Goal: Use online tool/utility

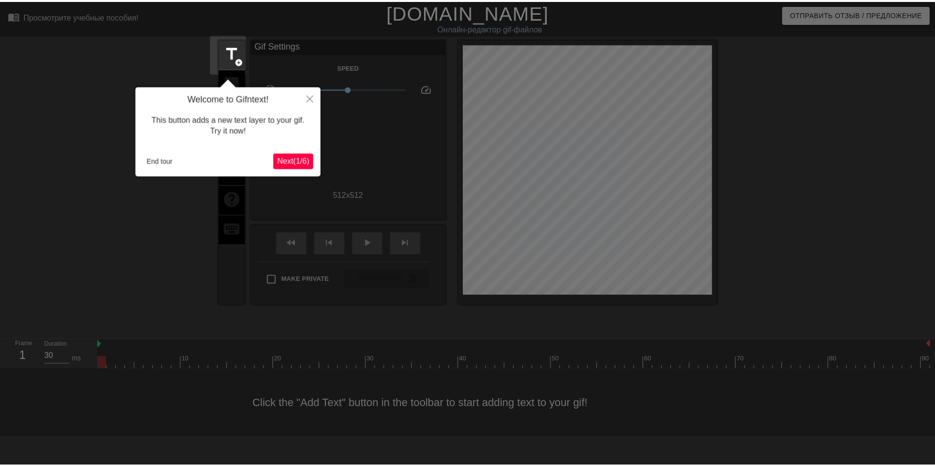
scroll to position [24, 0]
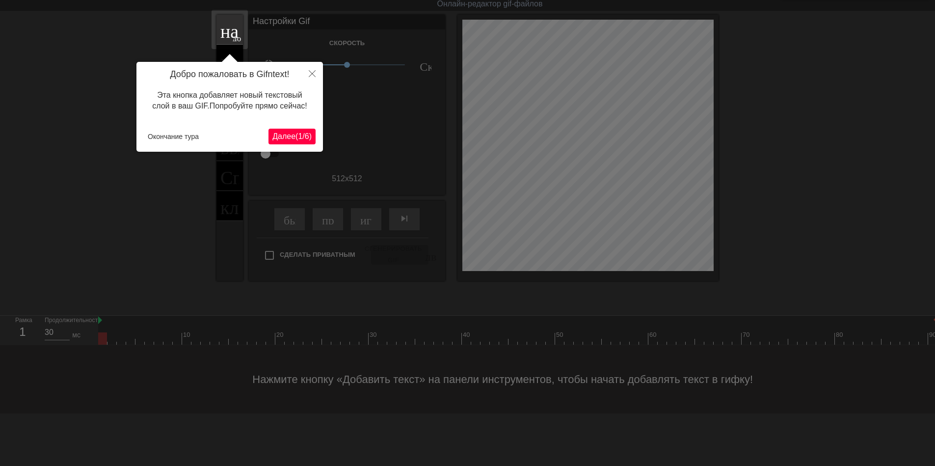
click at [299, 138] on ya-tr-span "1" at bounding box center [300, 136] width 4 height 8
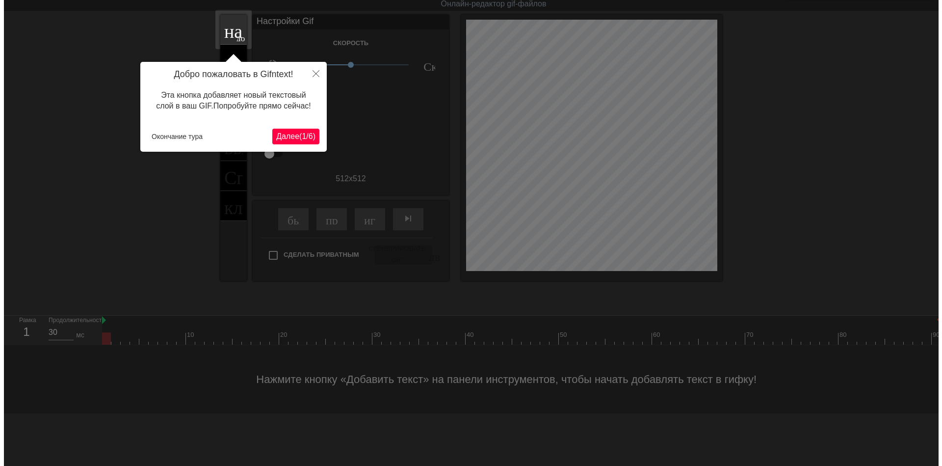
scroll to position [0, 0]
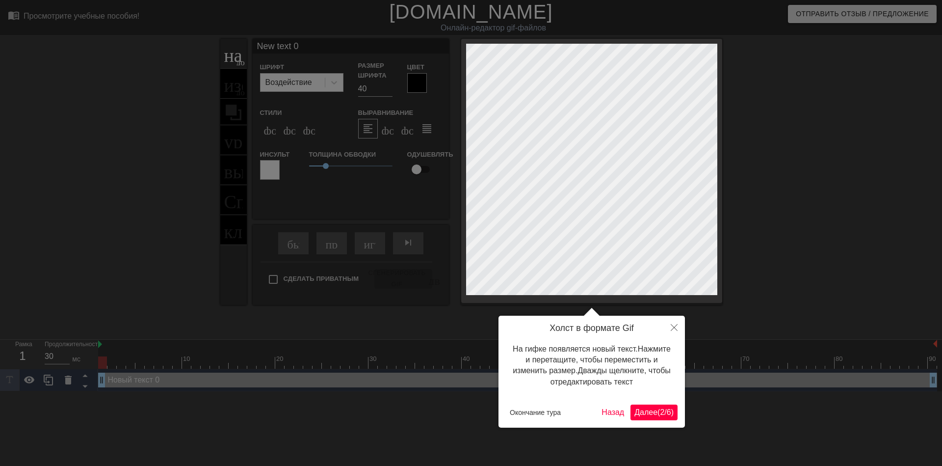
click at [632, 409] on button "Далее ( 2 / 6 )" at bounding box center [654, 412] width 47 height 16
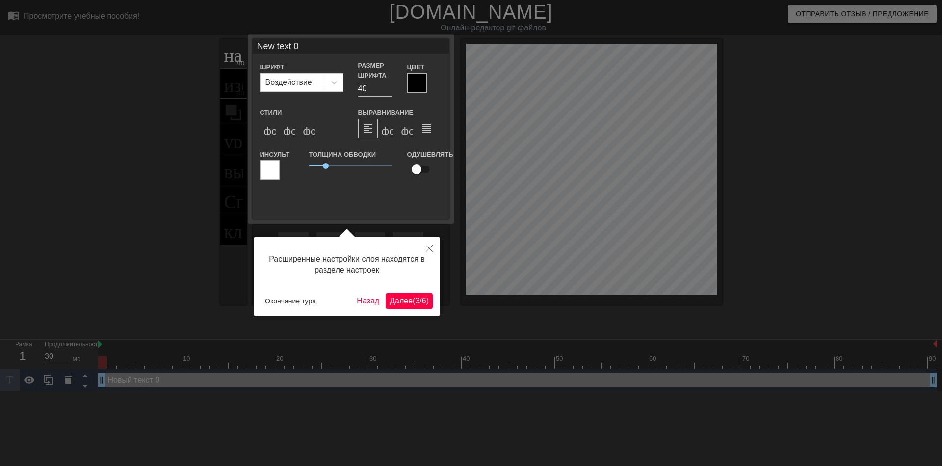
click at [403, 294] on button "Далее ( 3 / 6 )" at bounding box center [409, 301] width 47 height 16
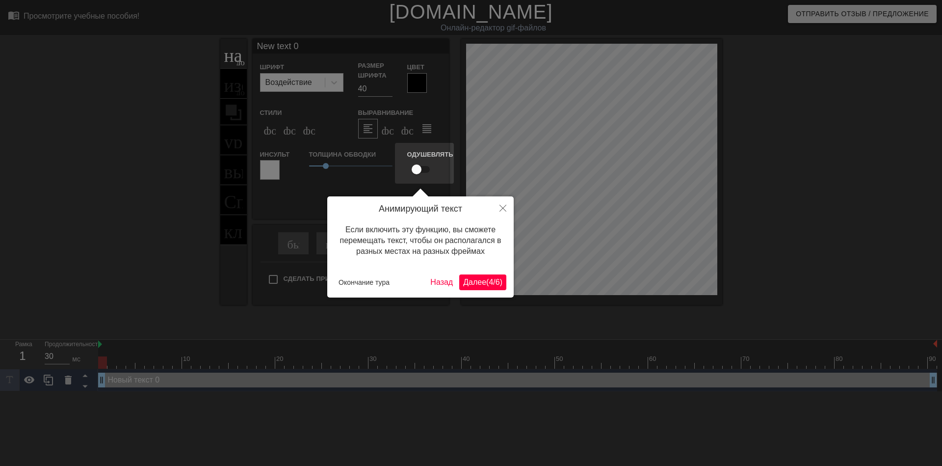
click at [473, 274] on button "Далее ( 4 / 6 )" at bounding box center [482, 282] width 47 height 16
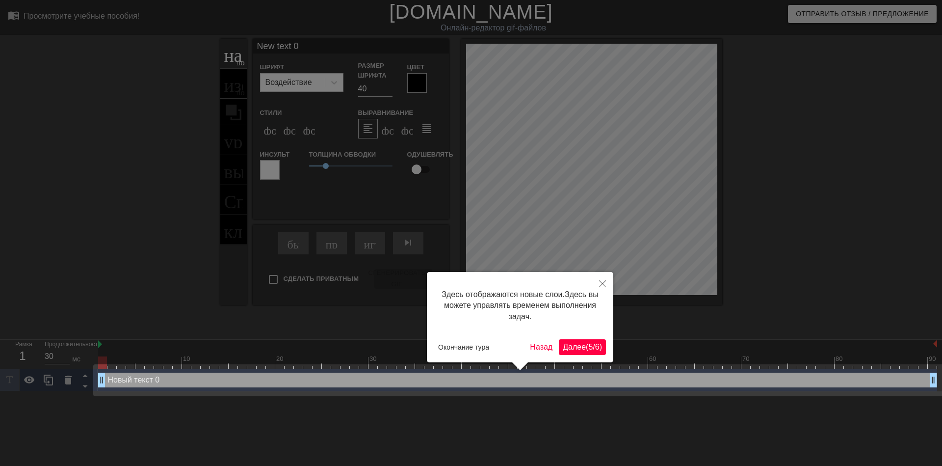
click at [575, 339] on div "Здесь отображаются новые слои. Здесь вы можете управлять временем выполнения за…" at bounding box center [520, 317] width 186 height 90
click at [567, 343] on ya-tr-span "Далее" at bounding box center [574, 347] width 23 height 8
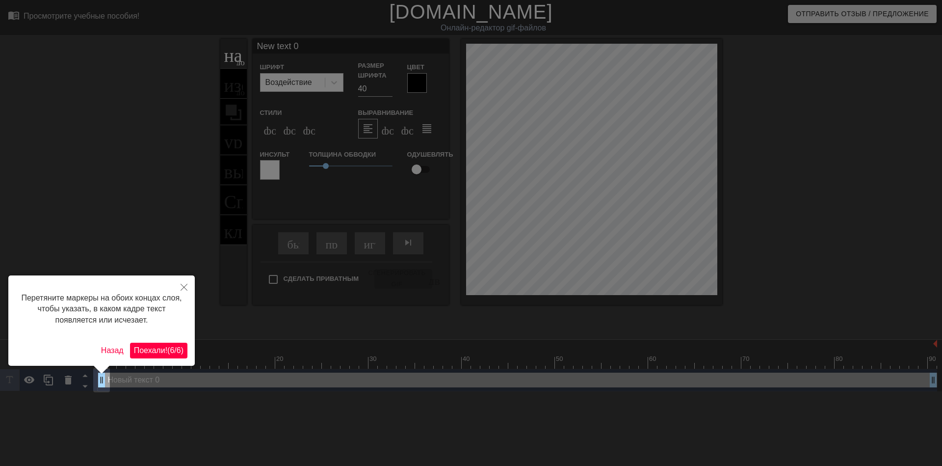
click at [167, 349] on ya-tr-span "(" at bounding box center [168, 350] width 2 height 8
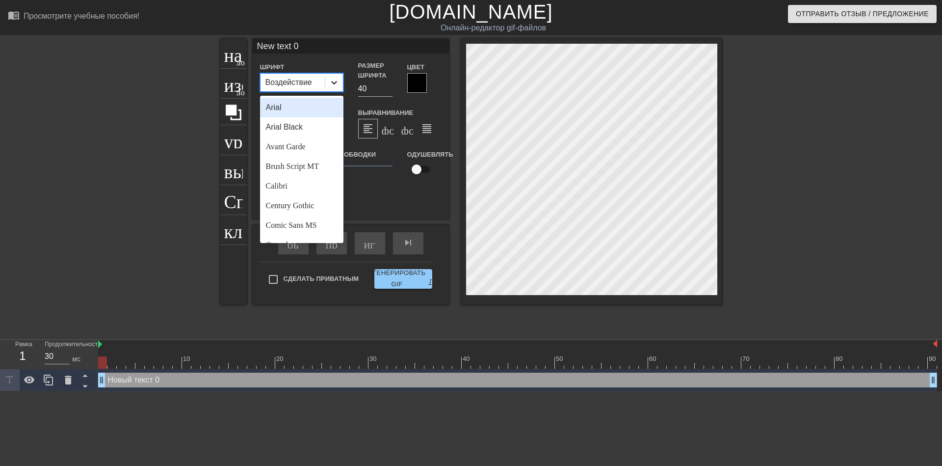
click at [333, 85] on icon at bounding box center [334, 83] width 10 height 10
click at [295, 184] on div "Калибри" at bounding box center [301, 186] width 83 height 20
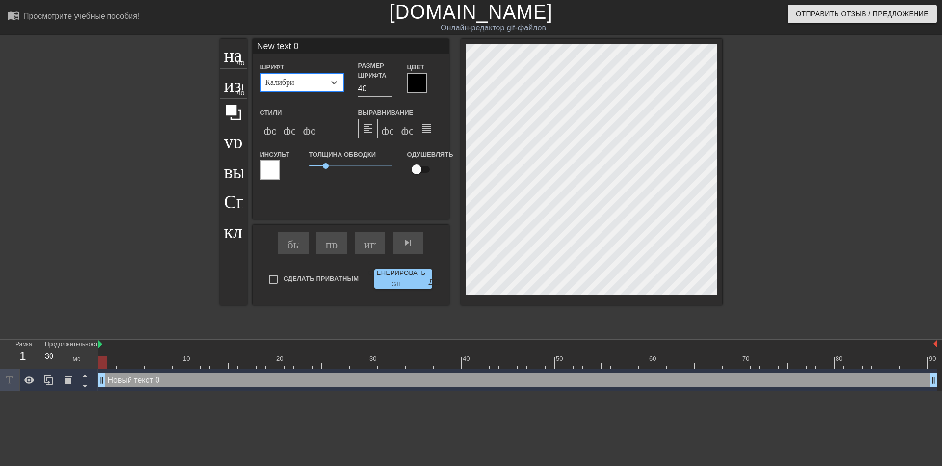
click at [296, 131] on div "формат_italic" at bounding box center [290, 129] width 20 height 20
click at [363, 92] on input "40" at bounding box center [375, 89] width 34 height 16
type input "30"
type input "ew text 0"
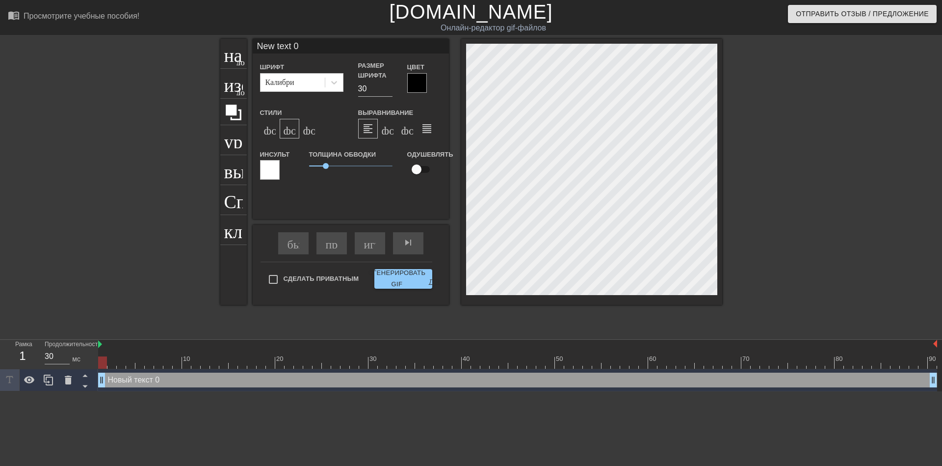
type textarea "ew text 0"
type input "w text 0"
type textarea "w text 0"
type input "text 0"
type textarea "text 0"
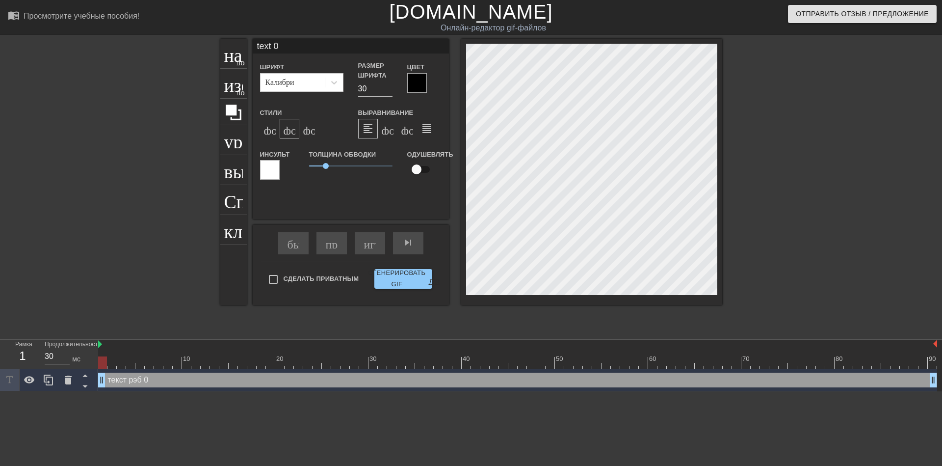
type input "text 0"
type textarea "text 0"
type input "ext 0"
type textarea "ext 0"
type input "xt 0"
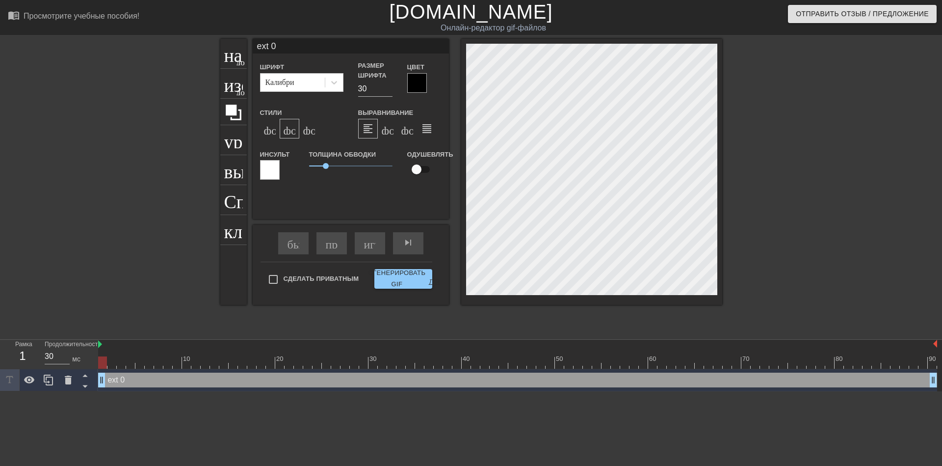
type textarea "xt 0"
type input "t 0"
type textarea "t 0"
type input "0"
type textarea "0"
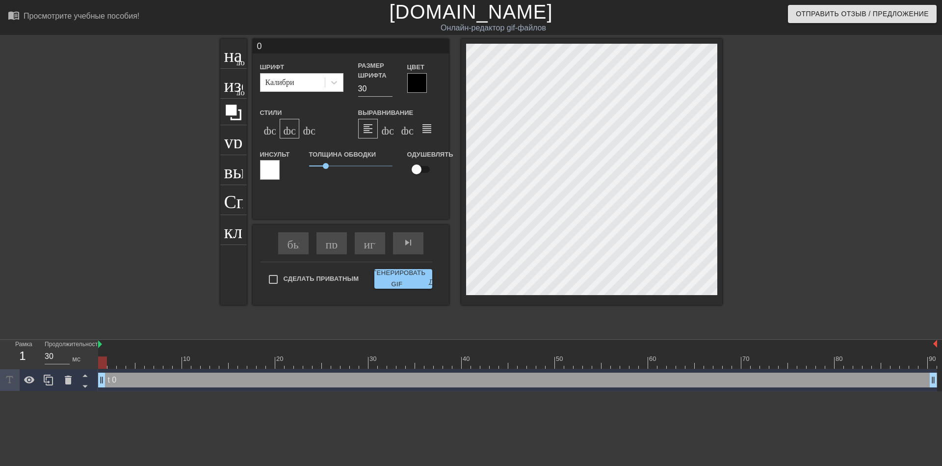
scroll to position [1, 1]
type input "0"
type textarea "0"
type input "@"
type textarea "@"
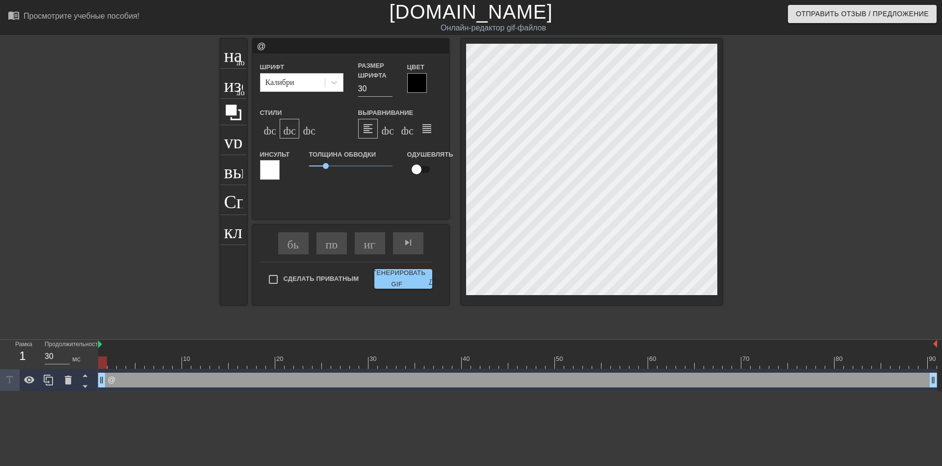
type input "@s"
type textarea "@s"
type input "@st"
type textarea "@st"
type input "@sti"
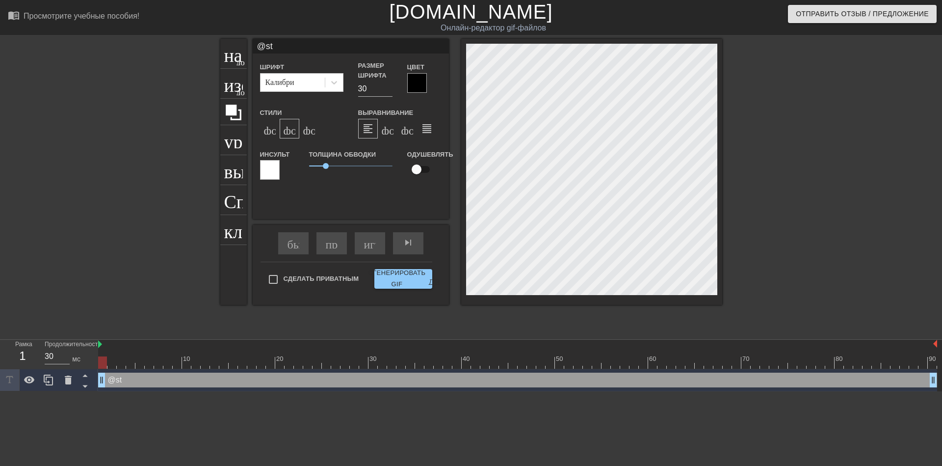
type textarea "@sti"
type input "@stic"
type textarea "@stic"
type input "@stick"
type textarea "@stick"
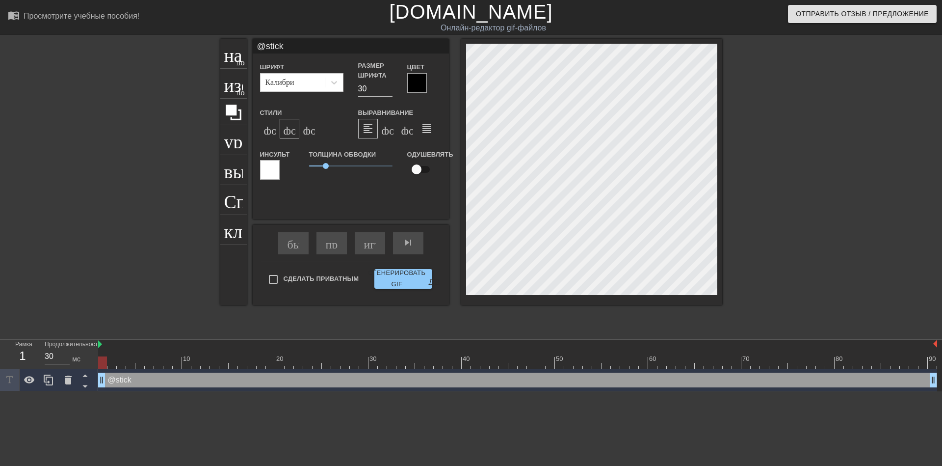
type input "@sticke"
type textarea "@sticke"
type input "@sticker"
type textarea "@sticker"
type input "@stickerb"
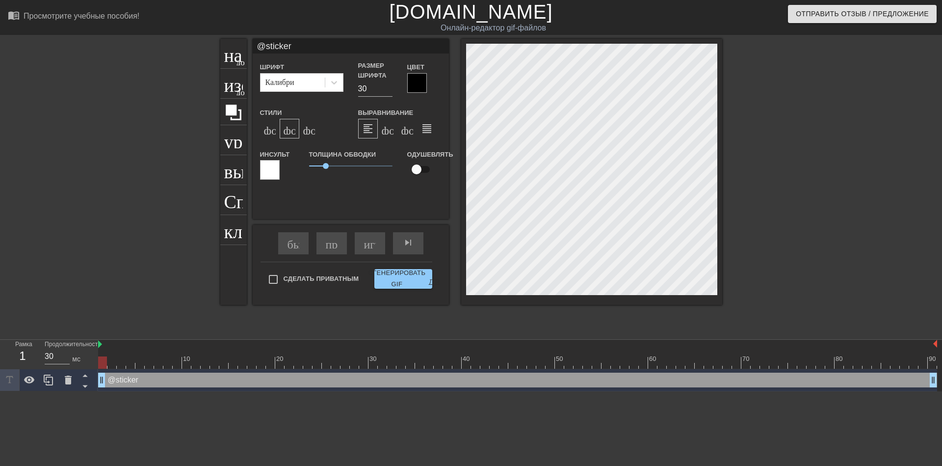
type textarea "@stickerb"
type input "@stickerba"
type textarea "@stickerbas"
type input "@stickerbase"
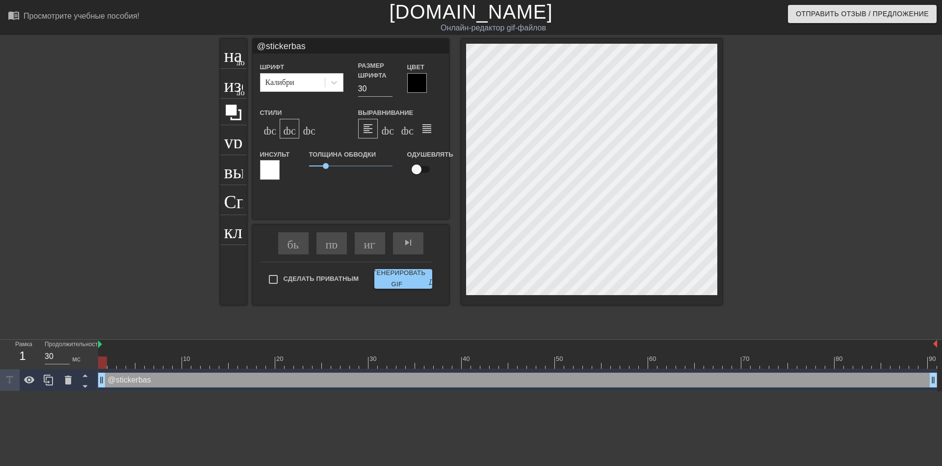
type textarea "@stickerbase"
type input "@stickerbase+"
type textarea "@stickerbase+"
type input "@stickerbase+r"
type textarea "@stickerbase+r"
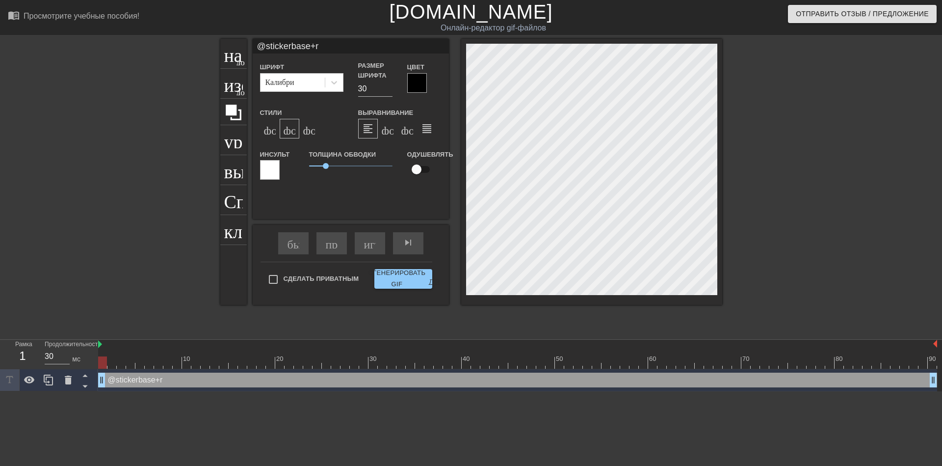
type input "@stickerbase+ru"
type textarea "@stickerbase+ru"
type input "@stickerbase+r"
type textarea "@stickerbase+r"
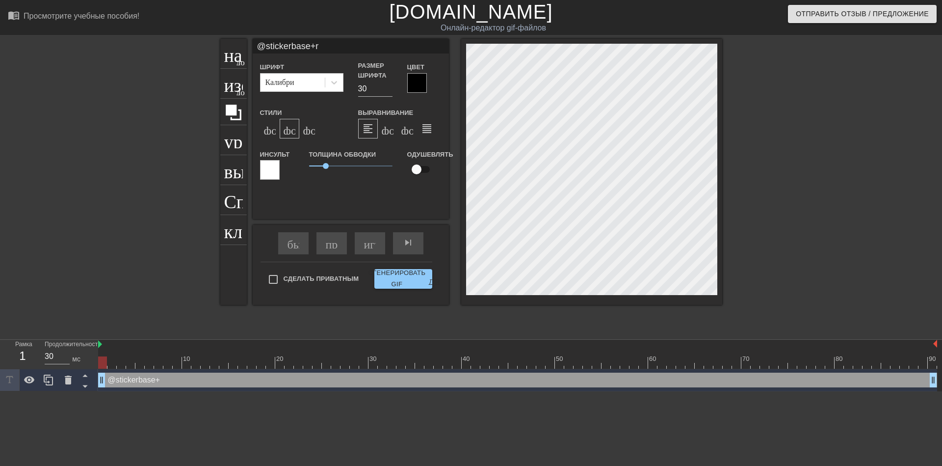
type input "@stickerbase+"
type textarea "@stickerbase+"
type input "@stickerbase"
type textarea "@stickerbase"
type input "@stickerbase_"
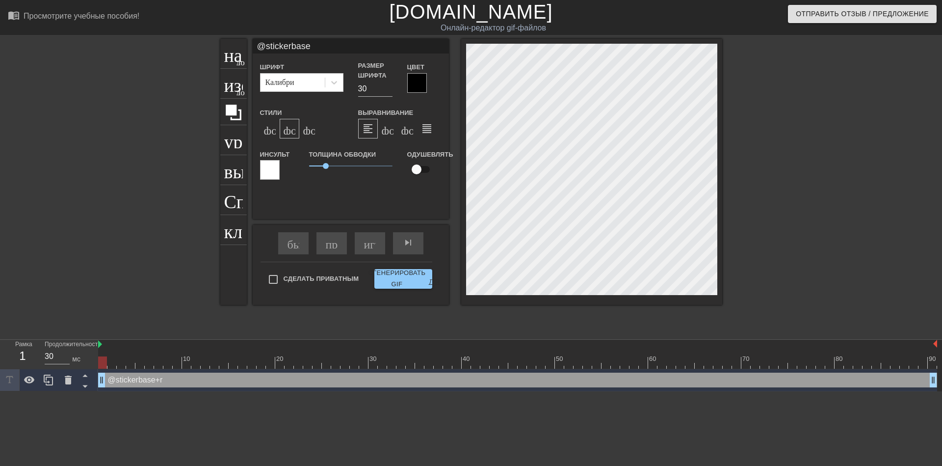
type textarea "@stickerbase_"
type input "@stickerbase_r"
type textarea "@stickerbase_r"
type input "@stickerbase_ru"
type textarea "@stickerbase_ru"
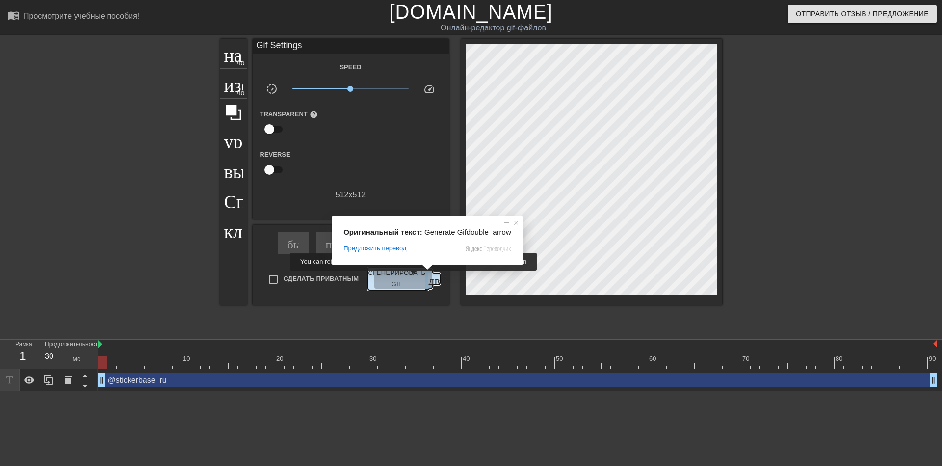
click at [415, 277] on ya-tr-span "Сгенерировать GIF" at bounding box center [396, 278] width 57 height 23
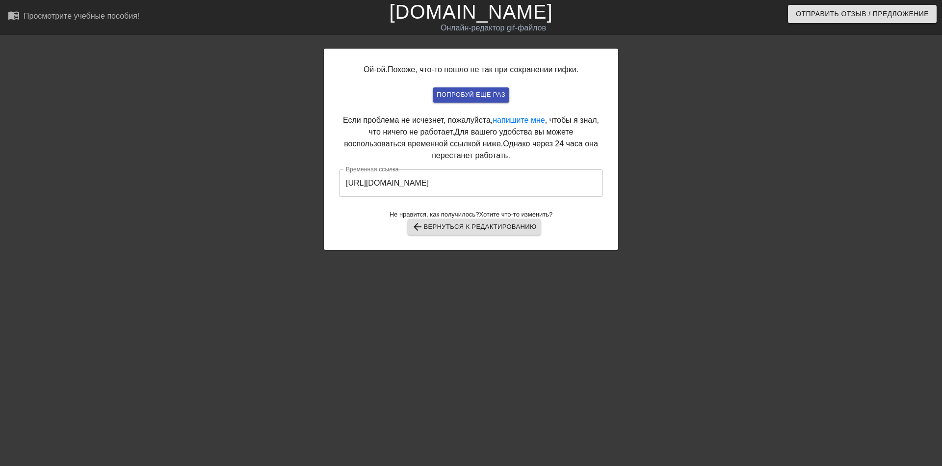
click at [460, 183] on input "[URL][DOMAIN_NAME]" at bounding box center [471, 182] width 264 height 27
